Goal: Communication & Community: Answer question/provide support

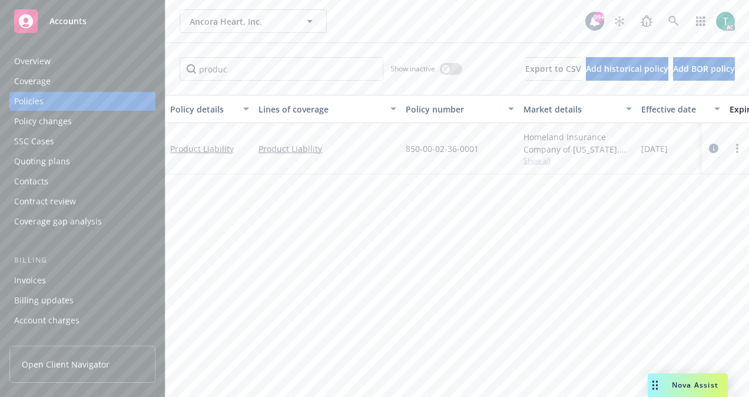
scroll to position [0, 105]
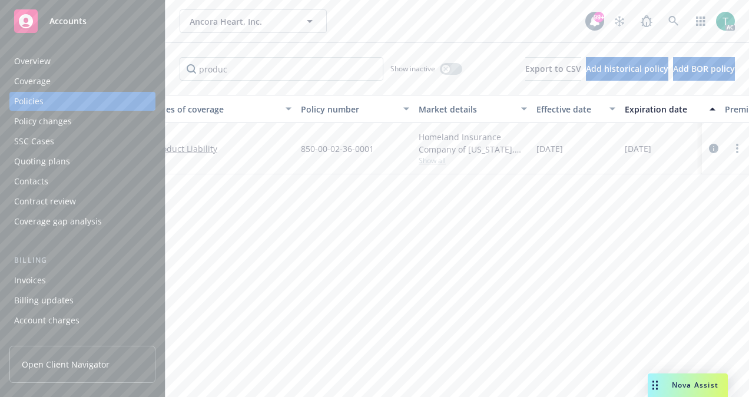
click at [683, 381] on span "Nova Assist" at bounding box center [695, 385] width 47 height 10
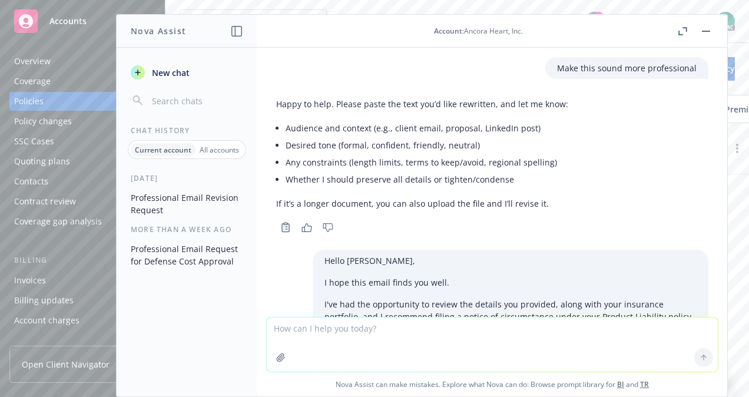
click at [353, 332] on textarea at bounding box center [492, 345] width 451 height 54
type textarea "Make this sound more professional"
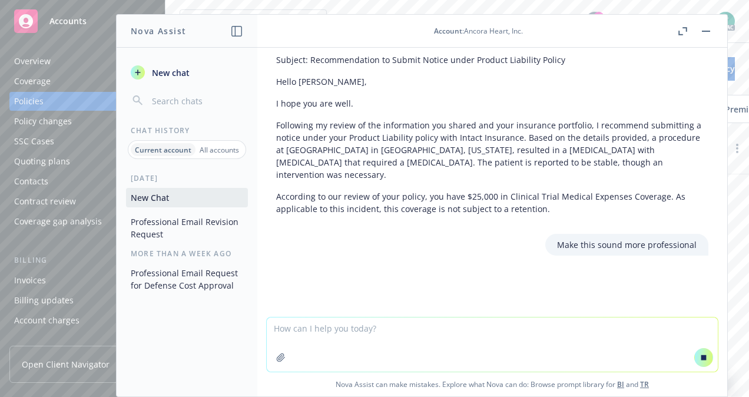
scroll to position [896, 0]
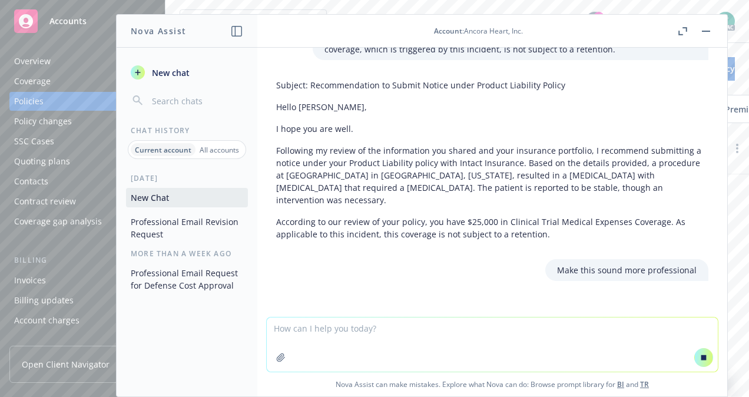
click at [347, 331] on textarea at bounding box center [492, 345] width 451 height 54
paste textarea "Hi [PERSON_NAME], I was just saying the same thing to [PERSON_NAME]. I like the…"
type textarea "Hi [PERSON_NAME], I was just saying the same thing to [PERSON_NAME]. I like the…"
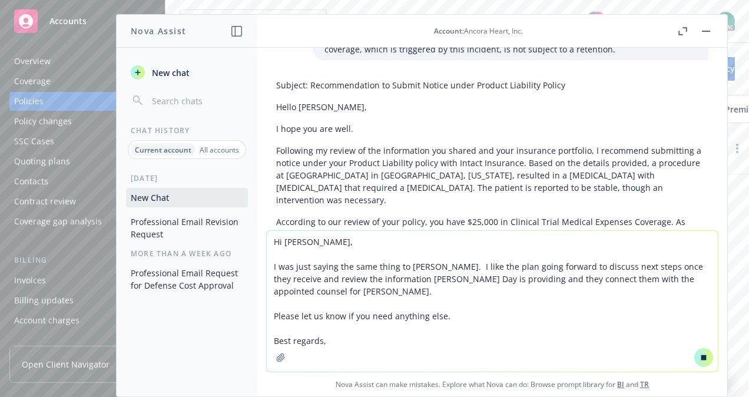
scroll to position [903, 0]
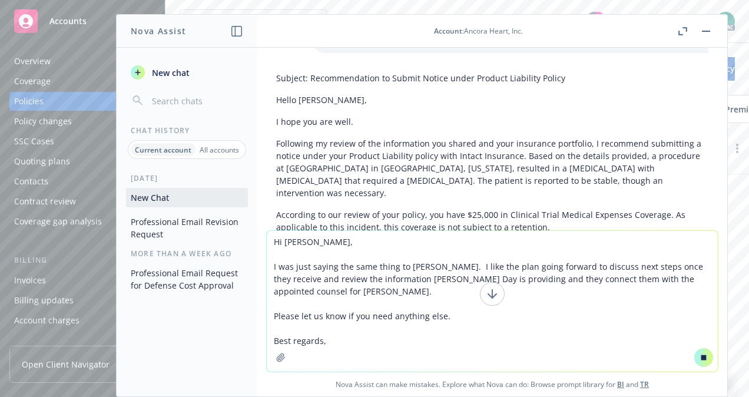
click at [318, 339] on textarea "Hi [PERSON_NAME], I was just saying the same thing to [PERSON_NAME]. I like the…" at bounding box center [492, 301] width 451 height 141
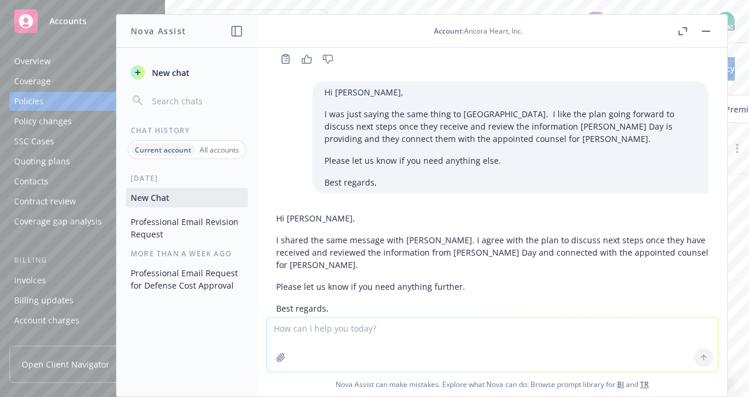
scroll to position [1499, 0]
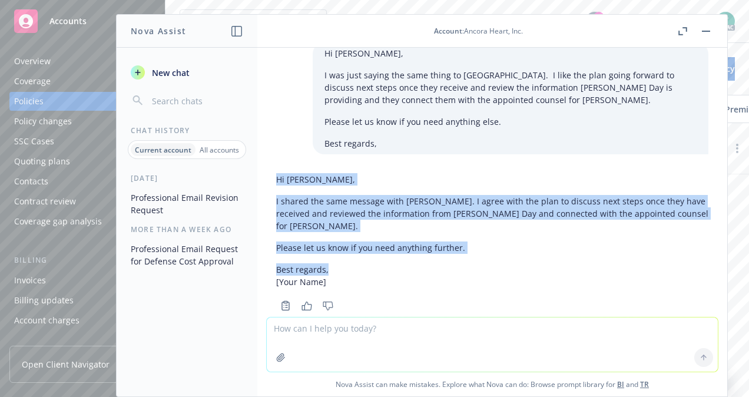
drag, startPoint x: 326, startPoint y: 245, endPoint x: 269, endPoint y: 153, distance: 108.5
click at [269, 169] on div "Hi [PERSON_NAME], I shared the same message with [PERSON_NAME]. I agree with th…" at bounding box center [492, 242] width 451 height 146
copy div "Hi [PERSON_NAME], I shared the same message with [PERSON_NAME]. I agree with th…"
